Goal: Information Seeking & Learning: Learn about a topic

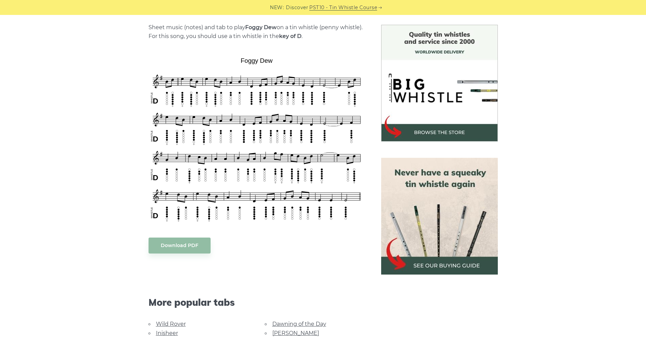
click at [61, 166] on div "Sheet music (notes) and tab to play Foggy Dew on a tin whistle (penny whistle).…" at bounding box center [323, 251] width 646 height 453
drag, startPoint x: 129, startPoint y: 87, endPoint x: 133, endPoint y: 87, distance: 3.4
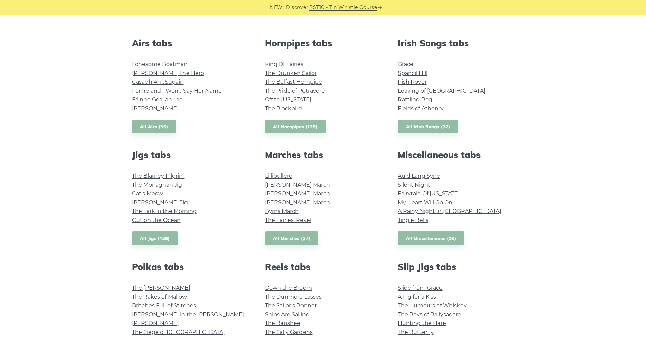
click at [236, 122] on div "Airs tabs Lonesome Boatman Hector the Hero Casadh An tSúgáin For Ireland I Won’…" at bounding box center [190, 86] width 133 height 96
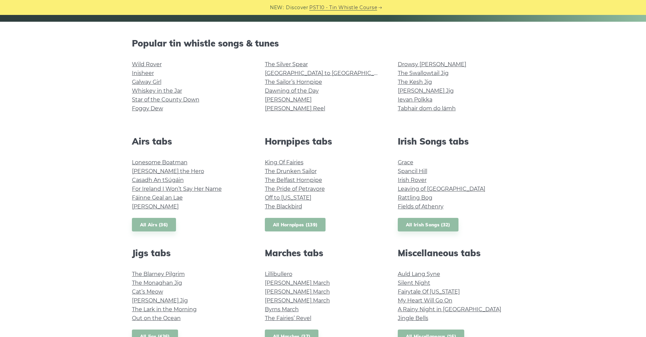
scroll to position [169, 0]
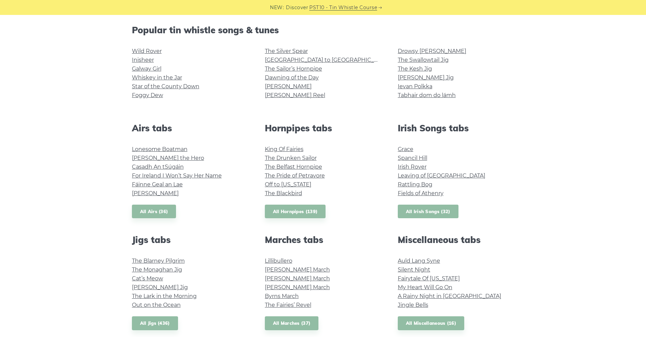
click at [420, 214] on link "All Irish Songs (32)" at bounding box center [428, 211] width 61 height 14
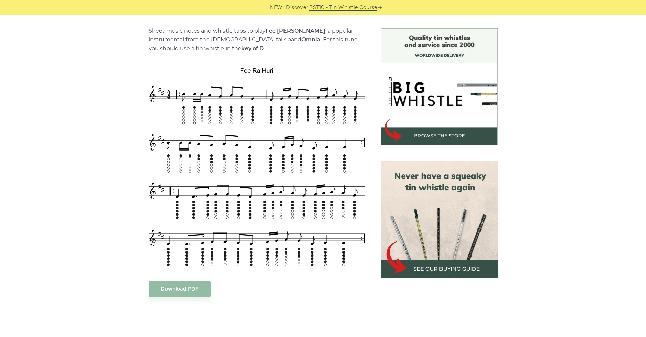
scroll to position [169, 0]
